Goal: Navigation & Orientation: Find specific page/section

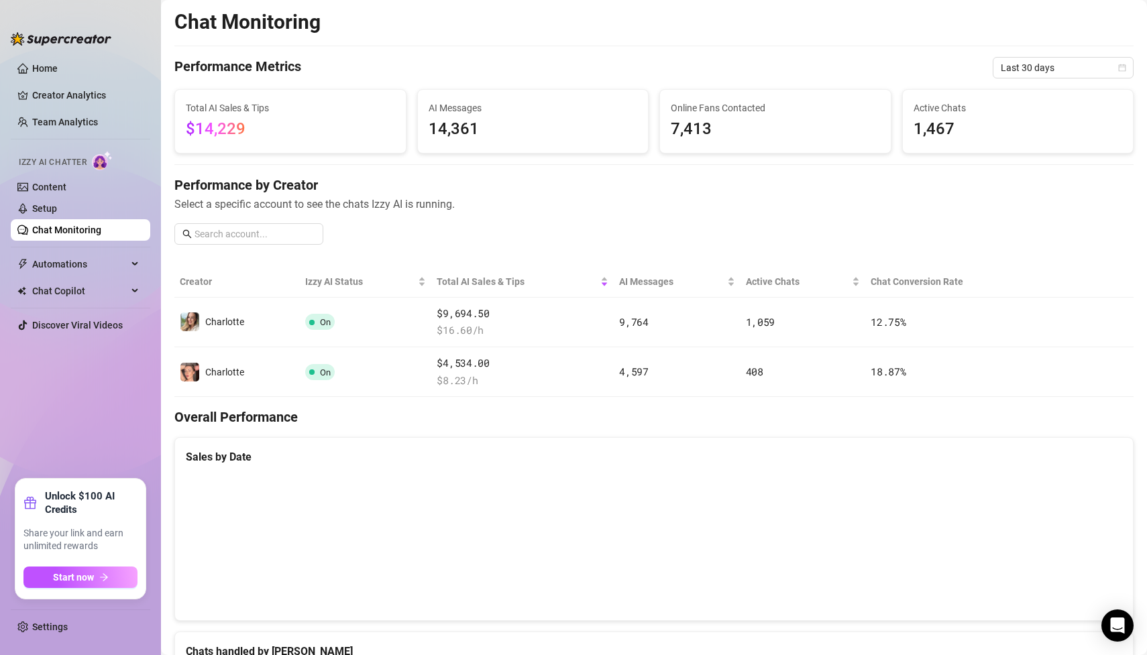
scroll to position [537, 0]
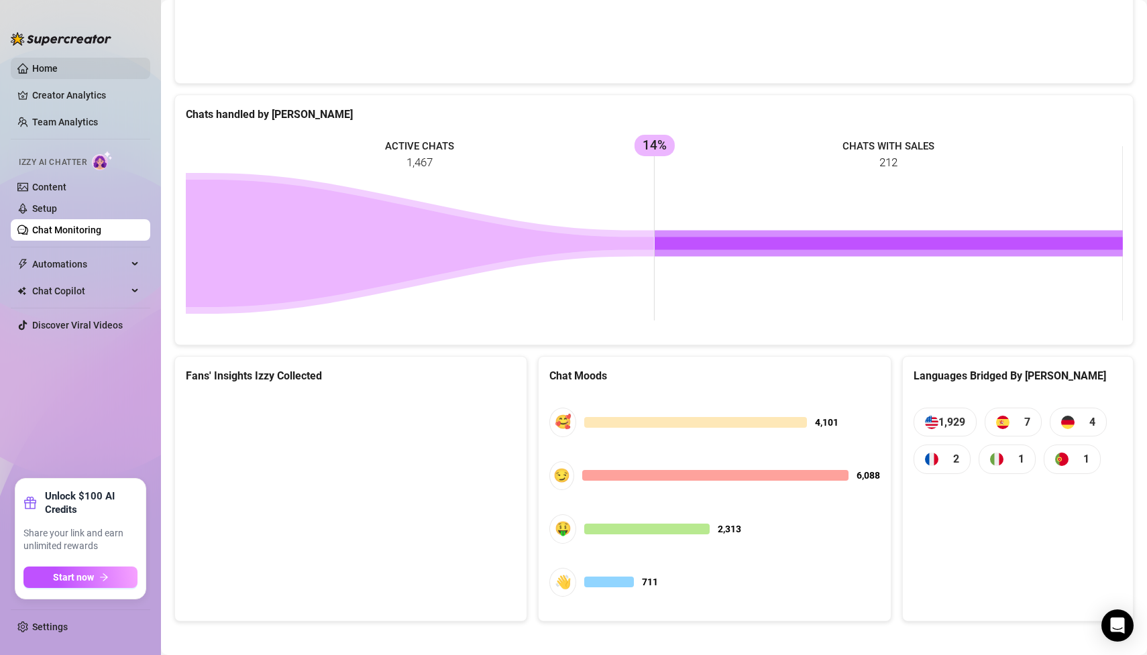
click at [58, 63] on link "Home" at bounding box center [44, 68] width 25 height 11
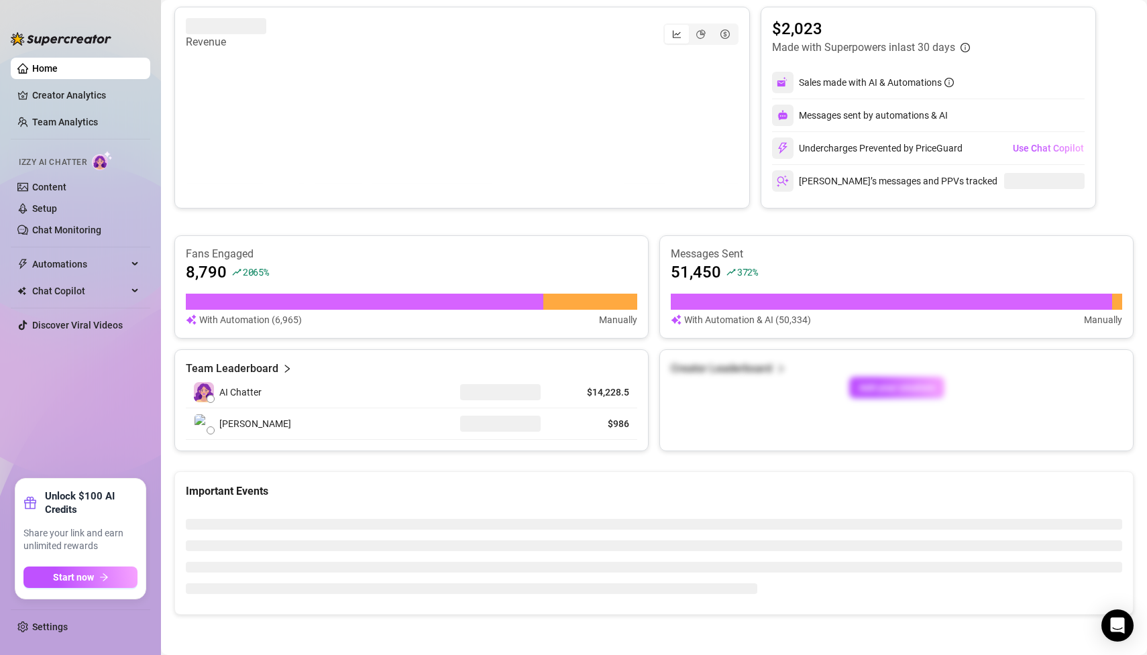
scroll to position [537, 0]
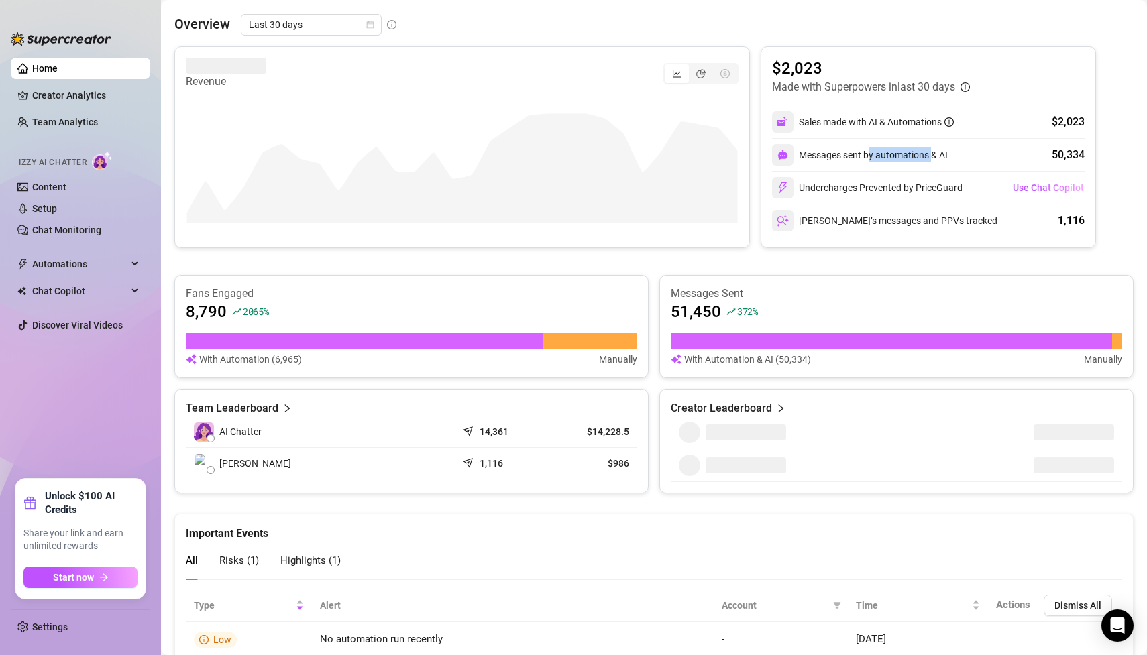
drag, startPoint x: 932, startPoint y: 154, endPoint x: 869, endPoint y: 154, distance: 63.7
click at [869, 154] on div "Messages sent by automations & AI" at bounding box center [860, 154] width 176 height 21
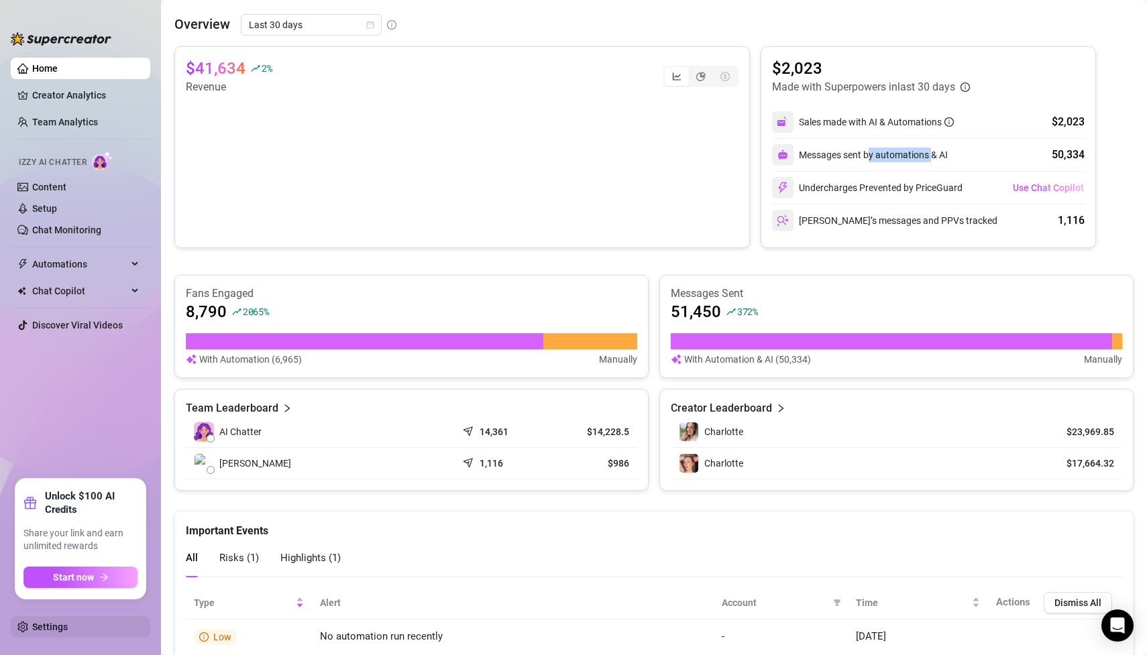
click at [68, 628] on link "Settings" at bounding box center [50, 627] width 36 height 11
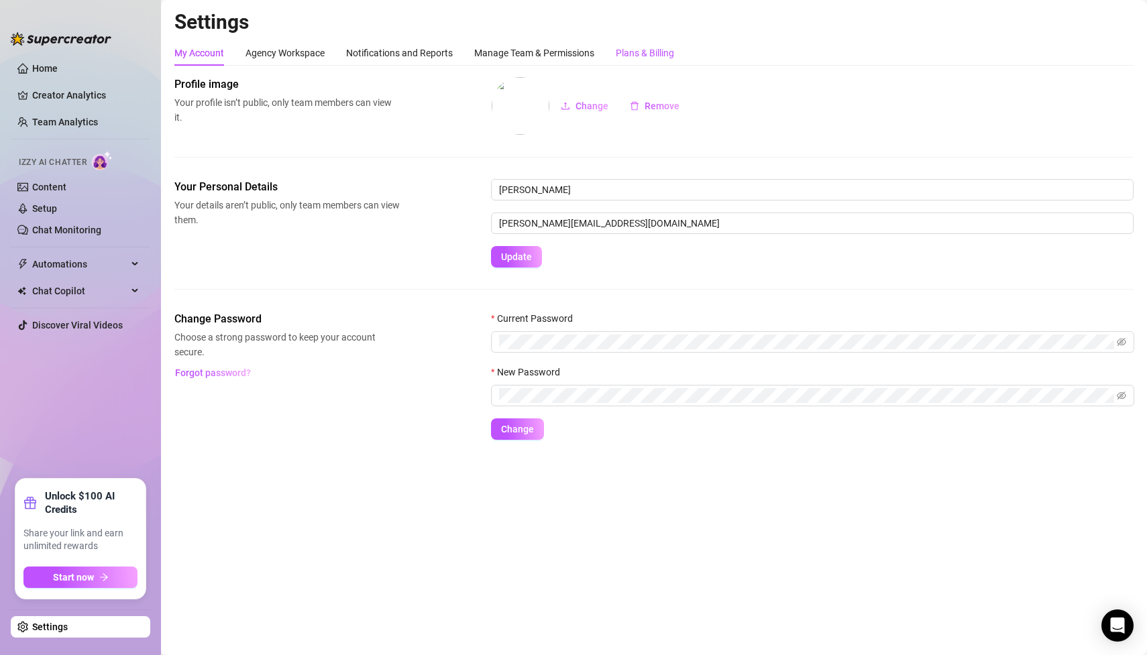
click at [630, 50] on div "Plans & Billing" at bounding box center [645, 53] width 58 height 15
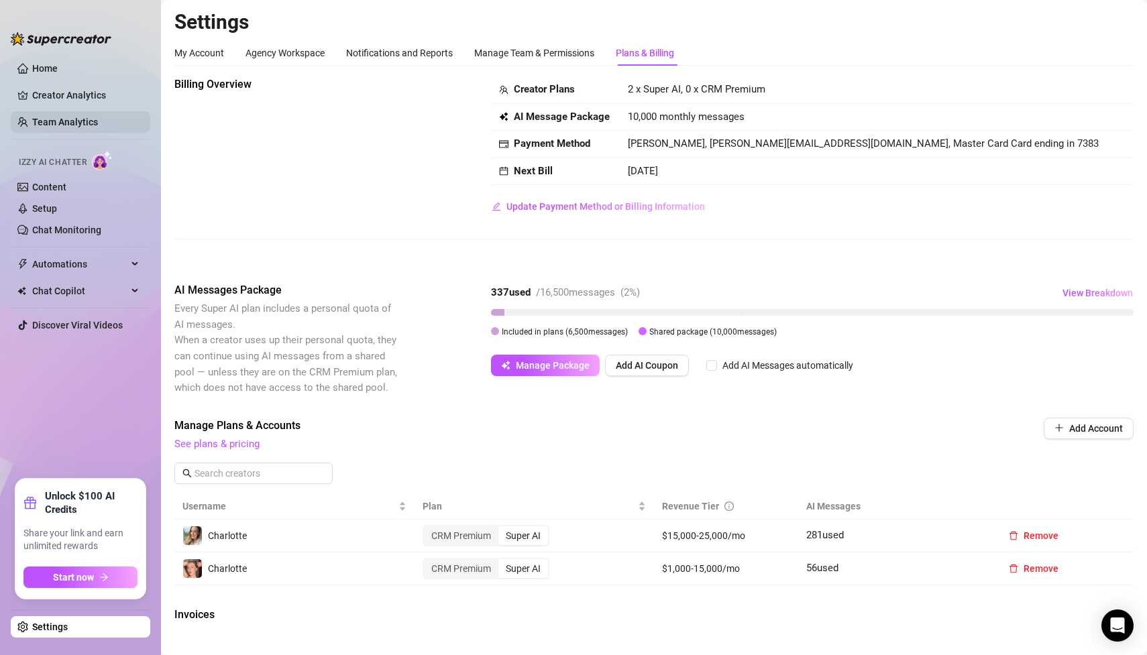
click at [32, 125] on link "Team Analytics" at bounding box center [65, 122] width 66 height 11
